Goal: Answer question/provide support

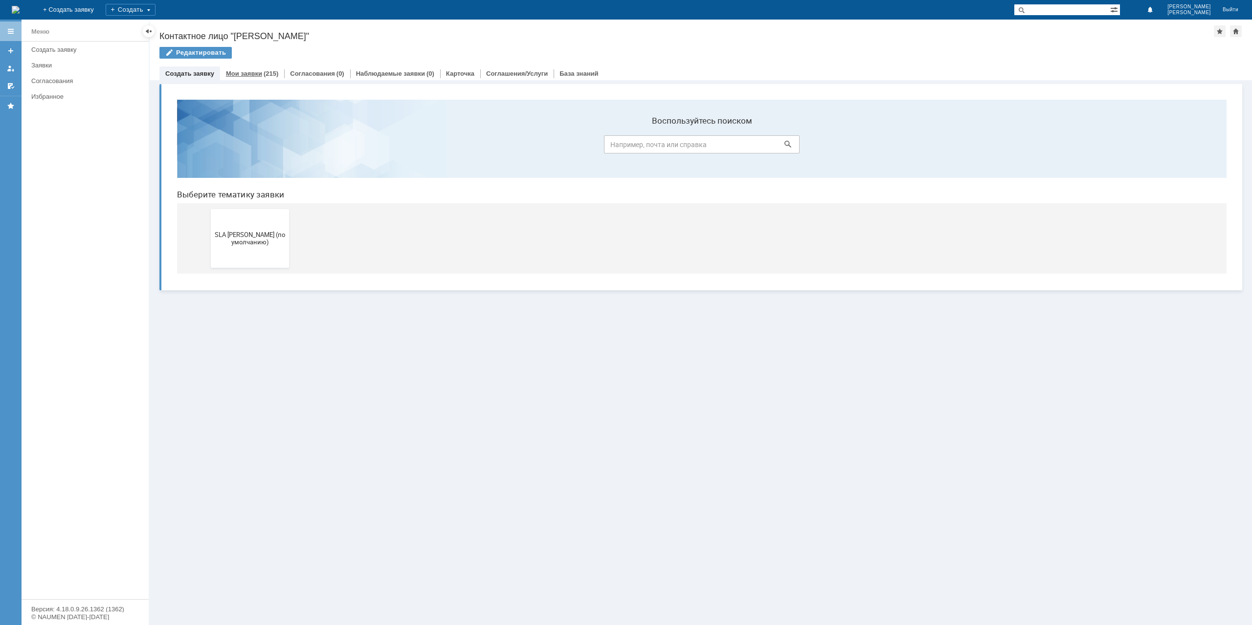
click at [236, 70] on link "Мои заявки" at bounding box center [244, 73] width 36 height 7
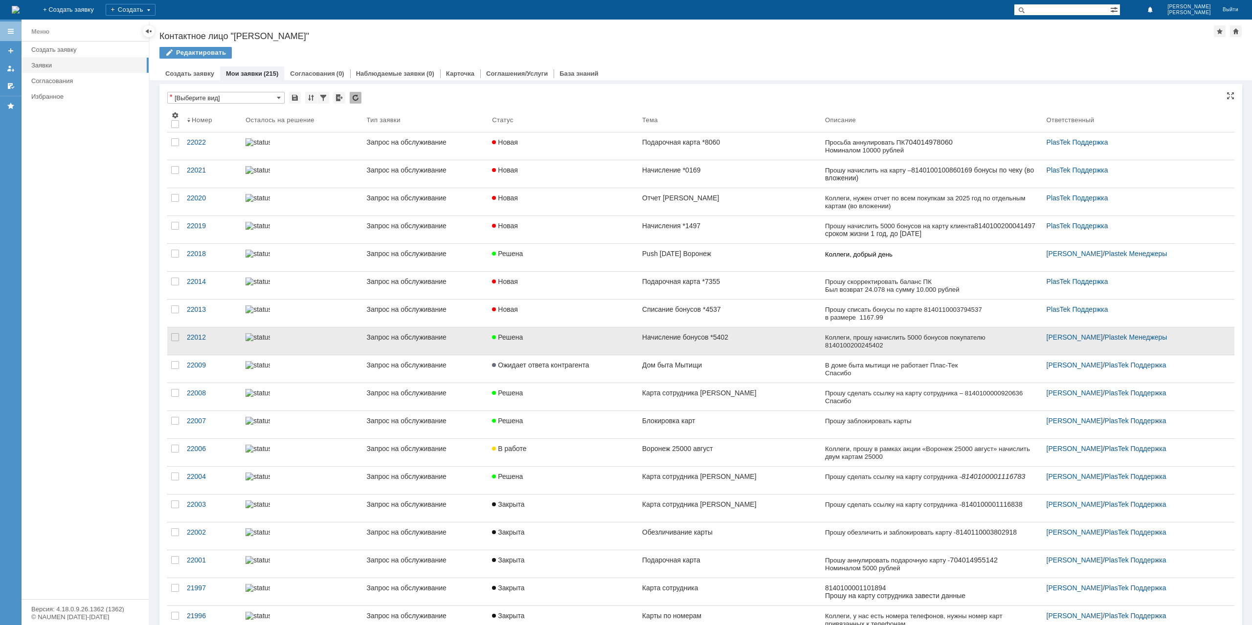
click at [644, 346] on link "Начисление бонусов *5402" at bounding box center [729, 341] width 183 height 27
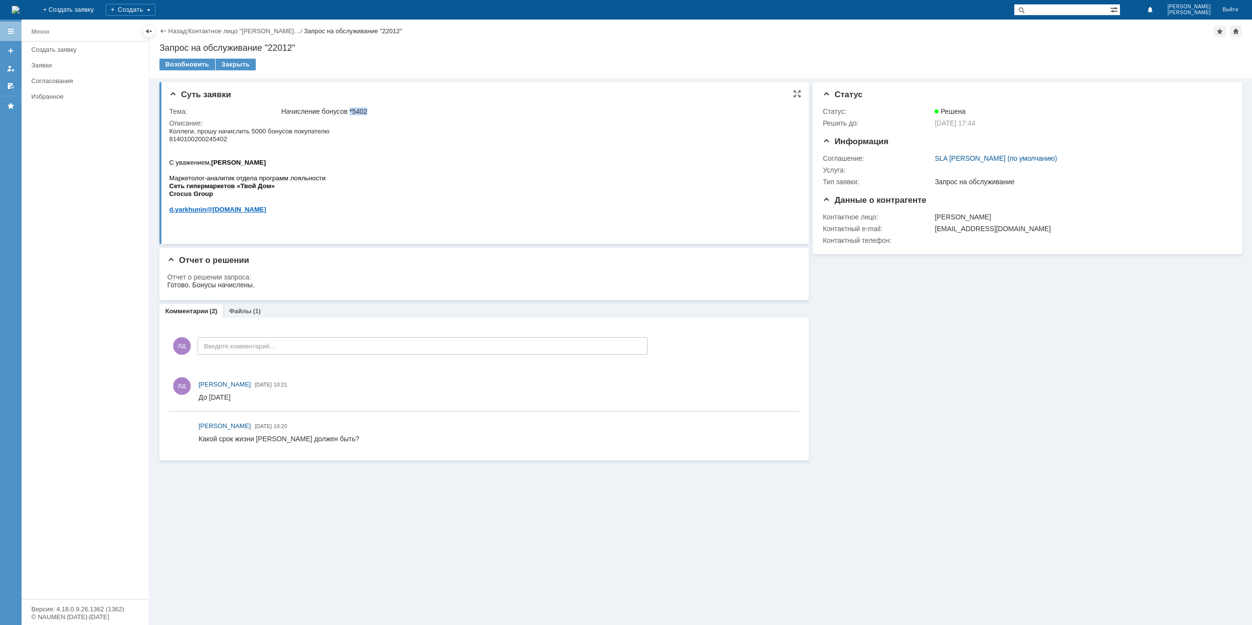
drag, startPoint x: 350, startPoint y: 111, endPoint x: 378, endPoint y: 110, distance: 28.4
click at [378, 110] on div "Начисление бонусов *5402" at bounding box center [537, 112] width 512 height 8
drag, startPoint x: 230, startPoint y: 139, endPoint x: 165, endPoint y: 143, distance: 64.6
click at [169, 143] on html "Коллеги, прошу начислить 5000 бонусов покупателю 8140100200245402 С уважением, …" at bounding box center [481, 174] width 625 height 94
click at [191, 140] on span "Коллеги, прошу начислить 5000 бонусов покупателю 8140100200245402" at bounding box center [249, 135] width 160 height 15
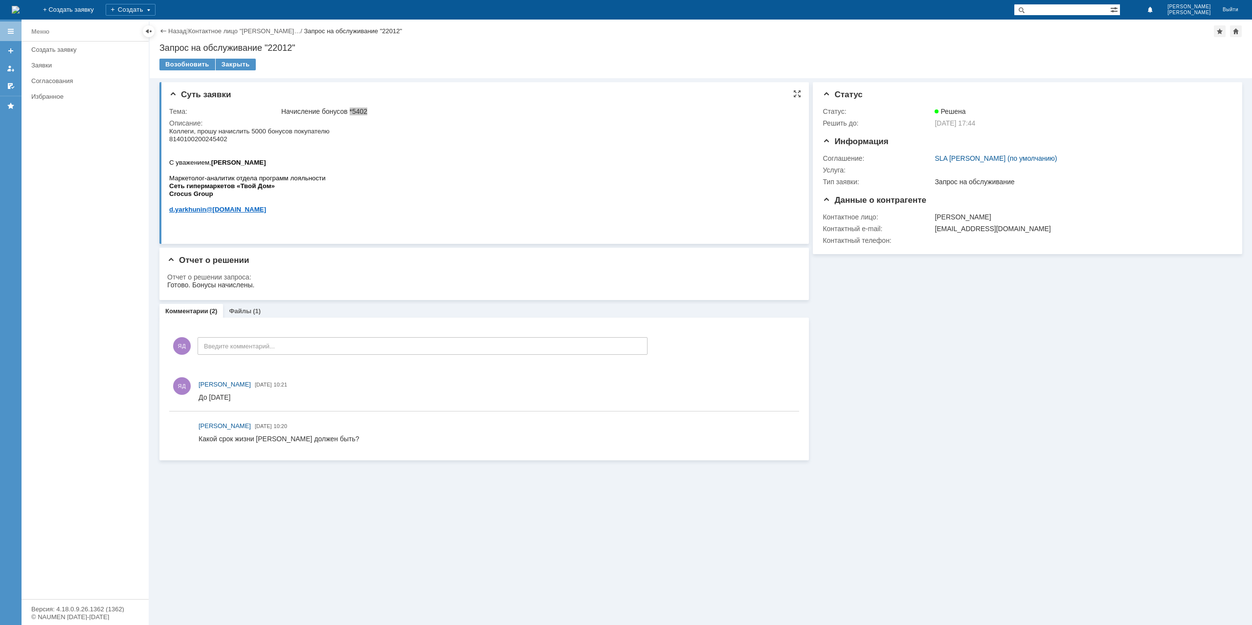
click at [203, 141] on span "Коллеги, прошу начислить 5000 бонусов покупателю 8140100200245402" at bounding box center [249, 135] width 160 height 15
copy span "8140100200245402"
